Goal: Task Accomplishment & Management: Use online tool/utility

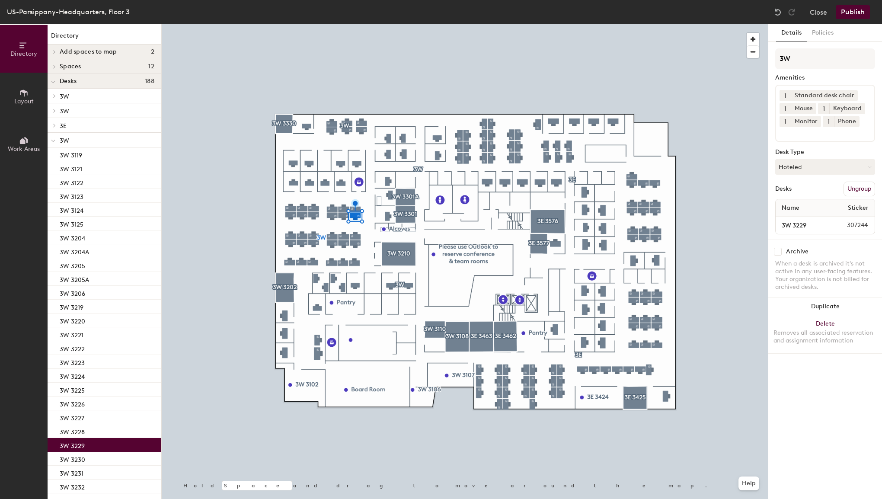
click at [785, 120] on span "1" at bounding box center [785, 121] width 2 height 9
click at [784, 132] on div "2" at bounding box center [784, 132] width 11 height 11
click at [786, 124] on button "1" at bounding box center [784, 121] width 11 height 11
click at [787, 134] on div "2" at bounding box center [784, 132] width 11 height 11
click at [849, 19] on button "Publish" at bounding box center [853, 12] width 34 height 14
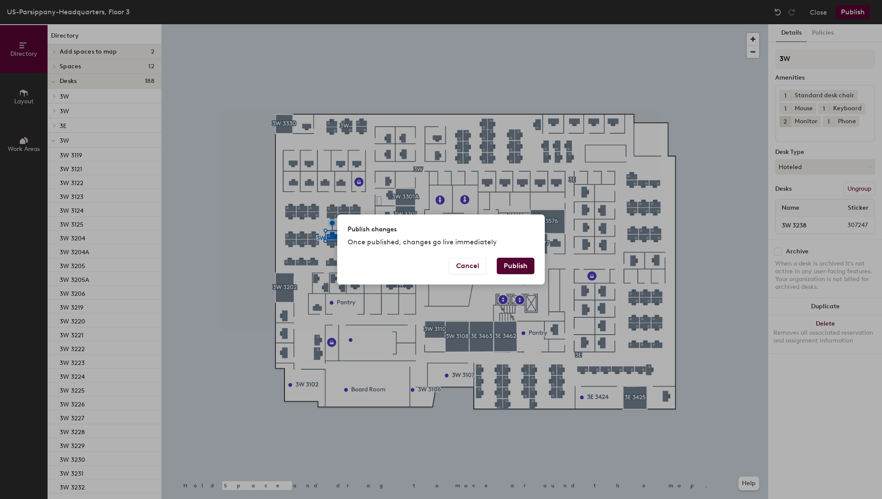
click at [517, 264] on button "Publish" at bounding box center [516, 266] width 38 height 16
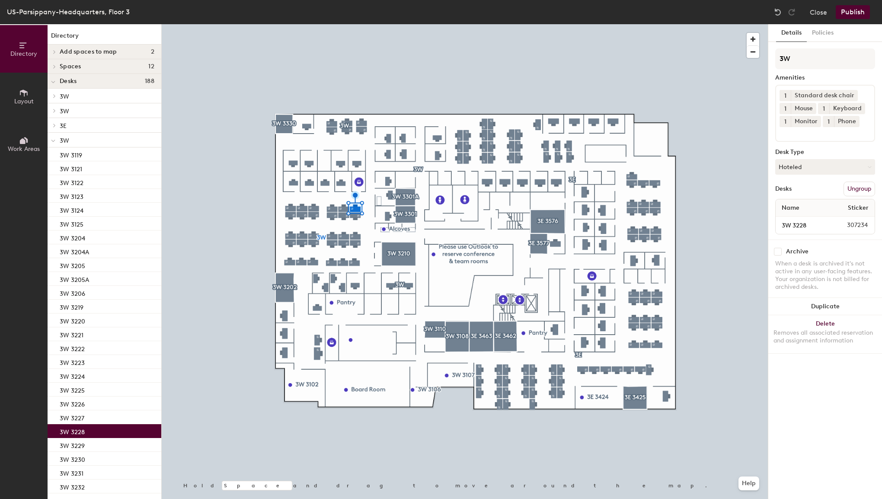
click at [785, 120] on span "1" at bounding box center [785, 121] width 2 height 9
click at [786, 130] on div "2" at bounding box center [784, 132] width 11 height 11
click at [785, 120] on span "1" at bounding box center [785, 121] width 2 height 9
click at [785, 132] on div "2" at bounding box center [784, 132] width 11 height 11
click at [856, 15] on button "Publish" at bounding box center [853, 12] width 34 height 14
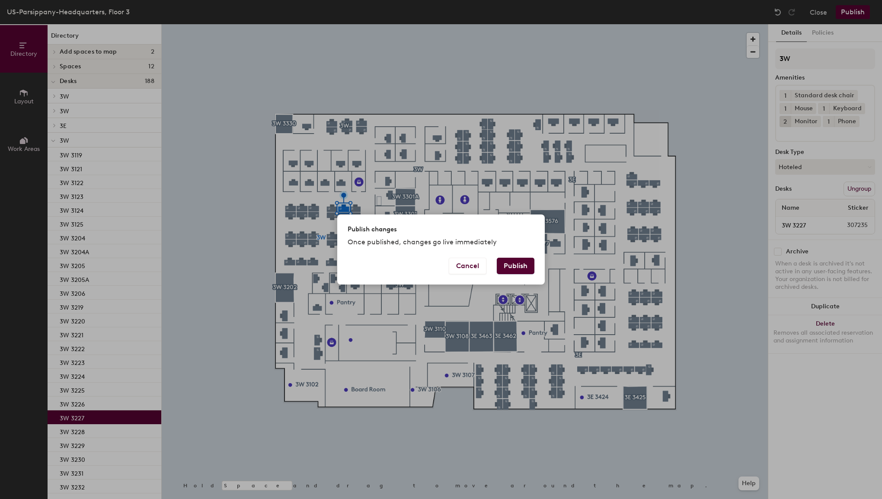
click at [525, 268] on button "Publish" at bounding box center [516, 266] width 38 height 16
